Goal: Information Seeking & Learning: Learn about a topic

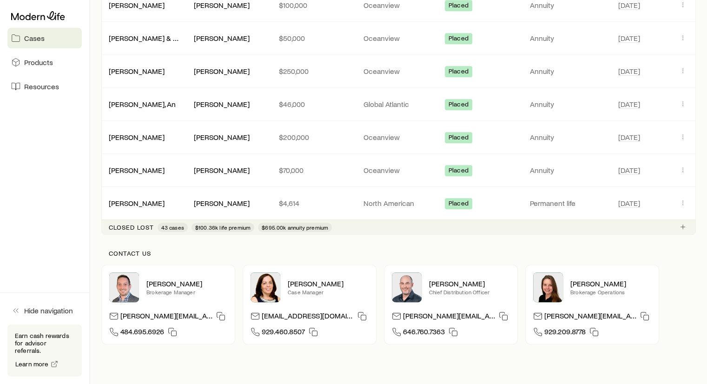
scroll to position [506, 0]
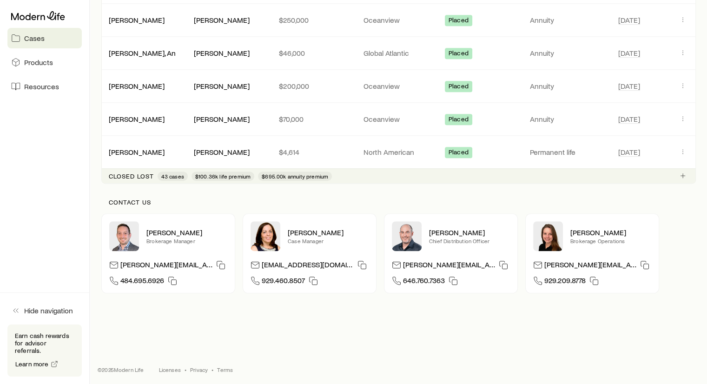
click at [132, 175] on p "Closed lost" at bounding box center [131, 176] width 45 height 7
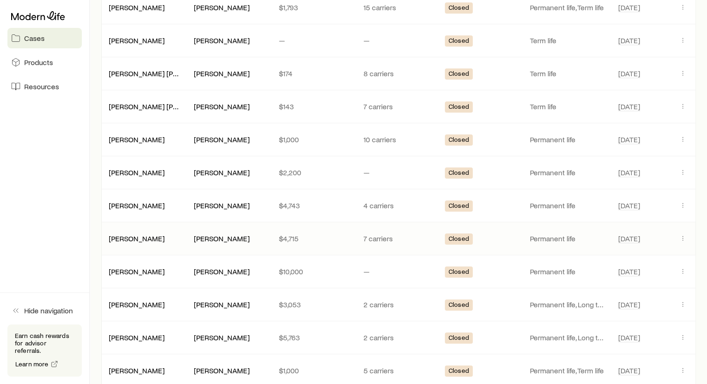
scroll to position [939, 0]
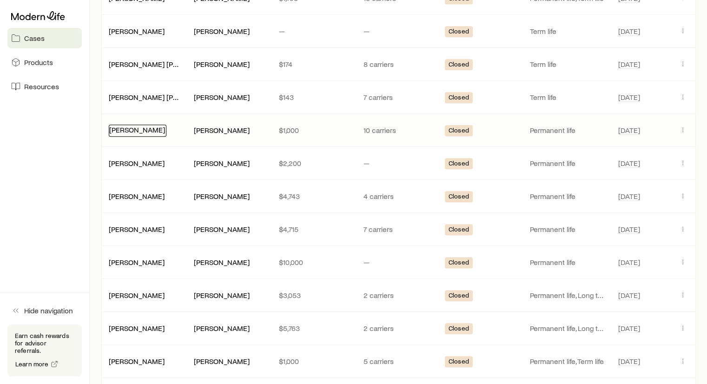
click at [147, 125] on link "[PERSON_NAME]" at bounding box center [137, 129] width 56 height 9
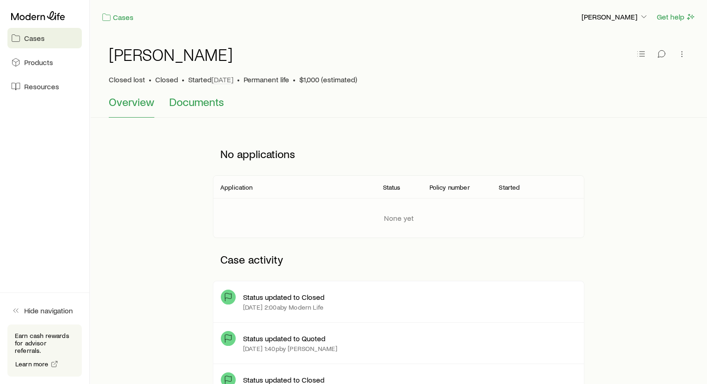
click at [197, 103] on span "Documents" at bounding box center [196, 101] width 55 height 13
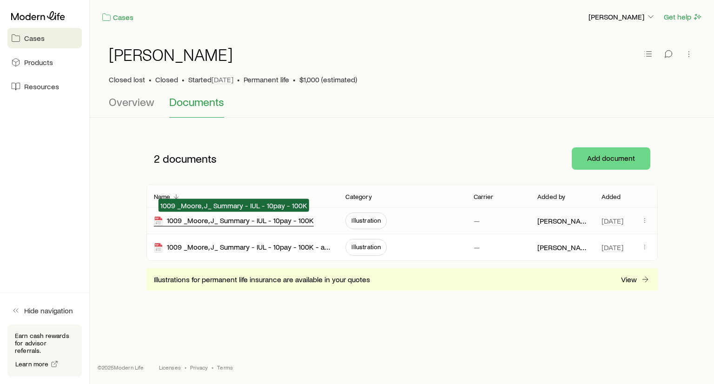
click at [226, 218] on div "1009 _Moore, J_ Summary - IUL - 10pay - 100K" at bounding box center [234, 221] width 160 height 11
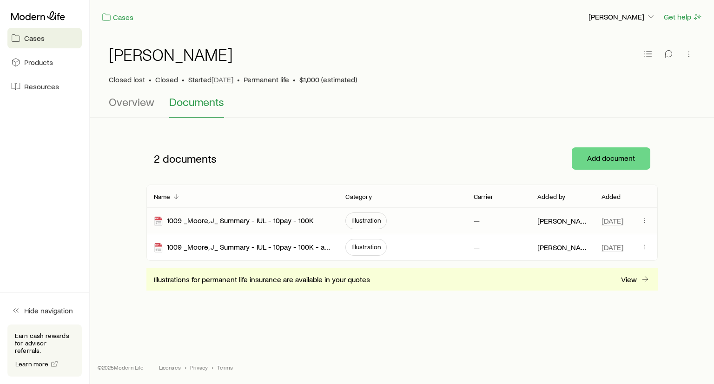
click at [361, 219] on span "Illustration" at bounding box center [366, 220] width 29 height 7
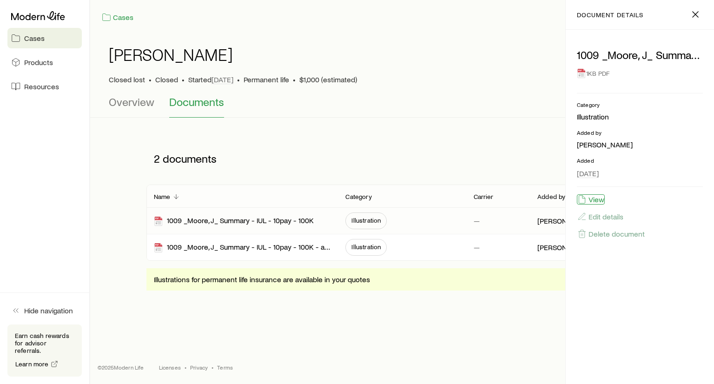
click at [597, 200] on button "View" at bounding box center [591, 199] width 28 height 10
click at [353, 246] on span "Illustration" at bounding box center [366, 246] width 29 height 7
click at [591, 202] on button "View" at bounding box center [591, 199] width 28 height 10
click at [127, 109] on button "Overview" at bounding box center [132, 106] width 46 height 22
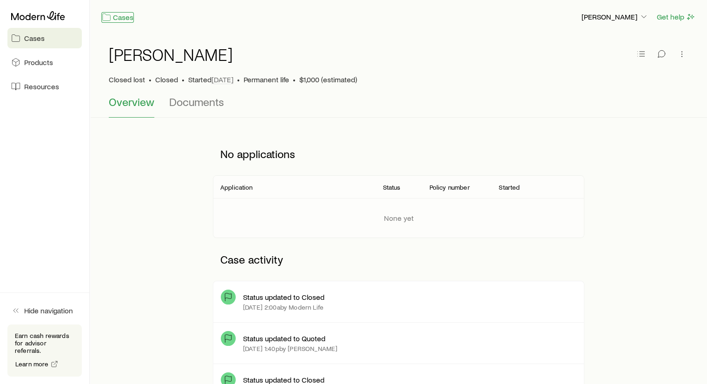
click at [123, 19] on link "Cases" at bounding box center [117, 17] width 33 height 11
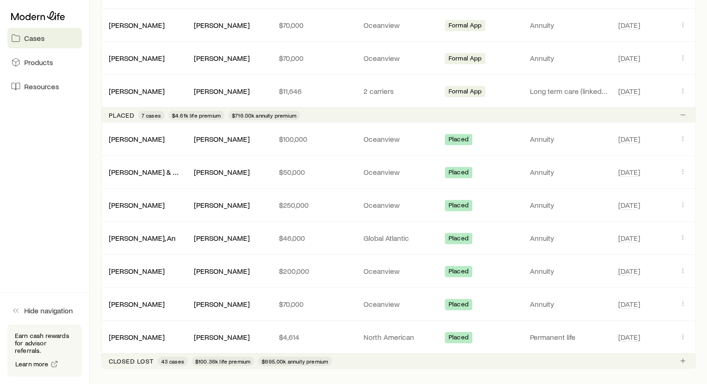
scroll to position [381, 0]
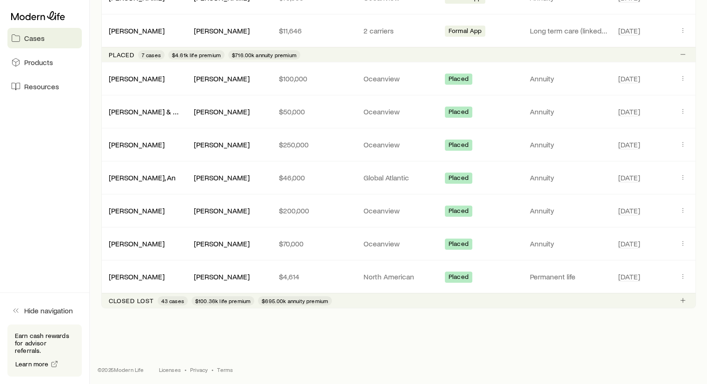
click at [124, 302] on div "Closed lost 43 cases $100.36k life premium $695.00k annuity premium" at bounding box center [220, 300] width 223 height 9
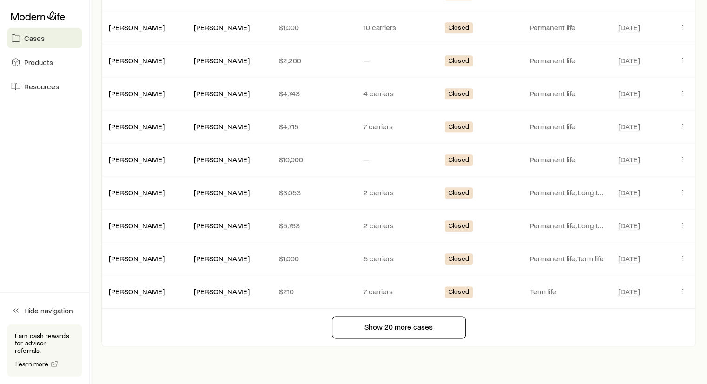
scroll to position [1053, 0]
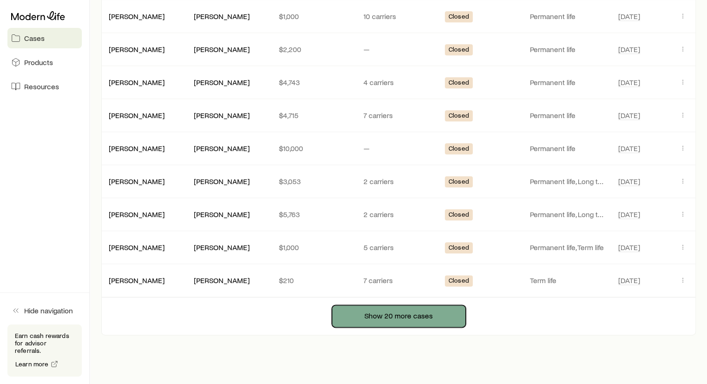
click at [385, 308] on button "Show 20 more cases" at bounding box center [399, 316] width 134 height 22
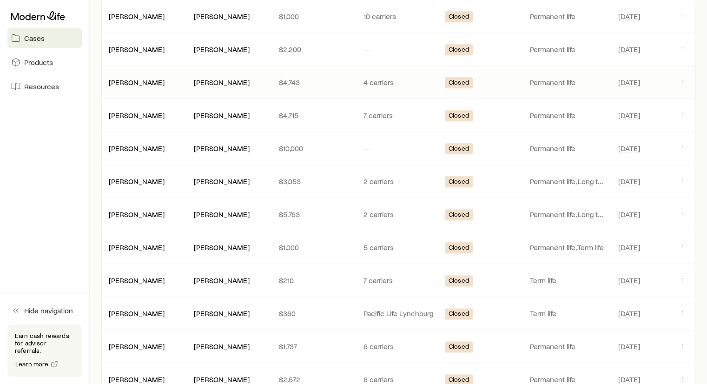
click at [167, 83] on div "[PERSON_NAME] [PERSON_NAME] $4,743 4 carriers Closed Permanent life [DATE]" at bounding box center [398, 82] width 595 height 33
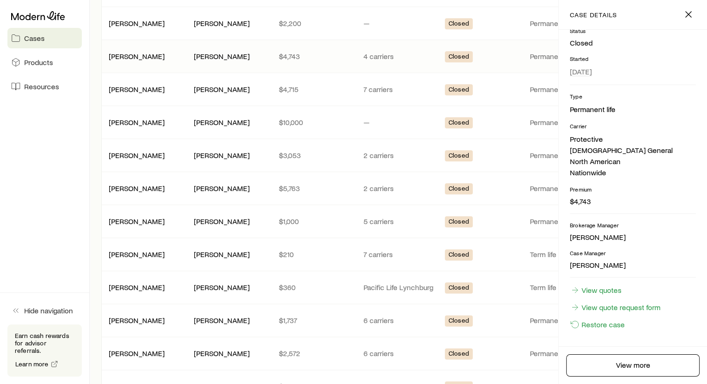
scroll to position [1096, 0]
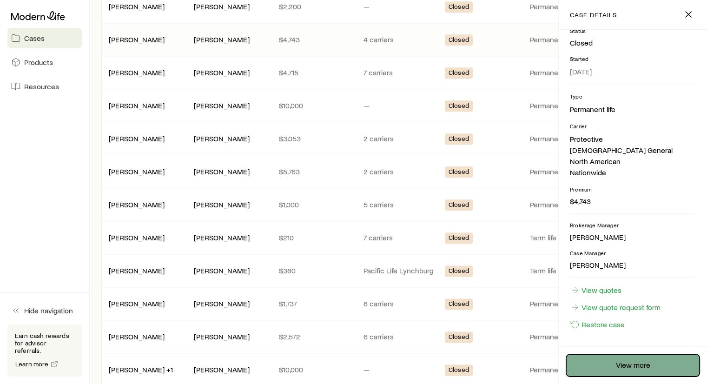
click at [630, 367] on link "View more" at bounding box center [633, 365] width 133 height 22
